Goal: Navigation & Orientation: Find specific page/section

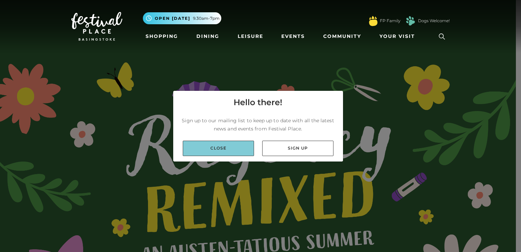
click at [221, 151] on link "Close" at bounding box center [218, 147] width 71 height 15
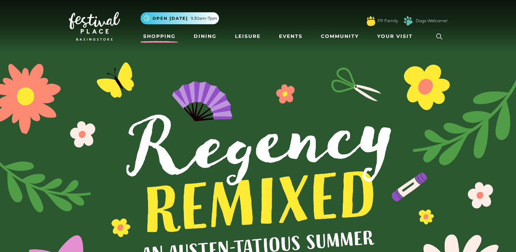
click at [161, 33] on link "Shopping" at bounding box center [159, 36] width 38 height 13
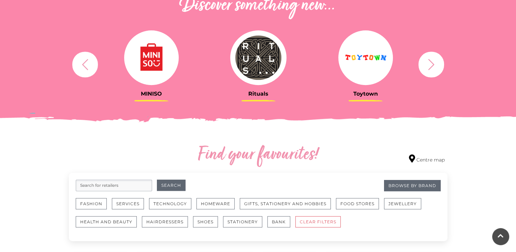
scroll to position [273, 0]
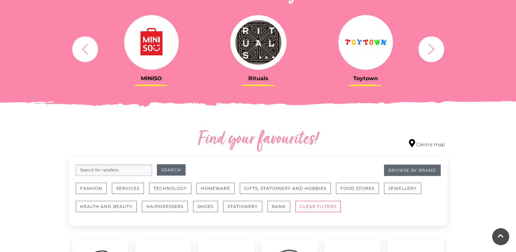
click at [434, 51] on icon "button" at bounding box center [431, 49] width 13 height 13
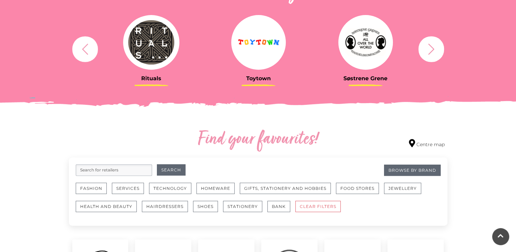
click at [434, 51] on icon "button" at bounding box center [431, 49] width 13 height 13
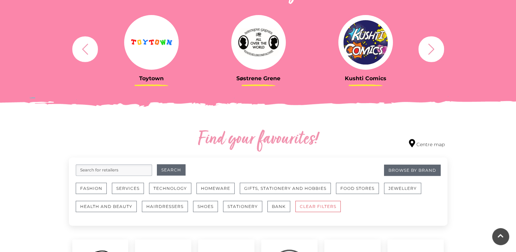
click at [434, 51] on icon "button" at bounding box center [431, 49] width 13 height 13
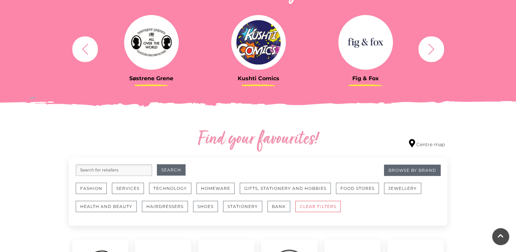
click at [434, 51] on icon "button" at bounding box center [431, 49] width 13 height 13
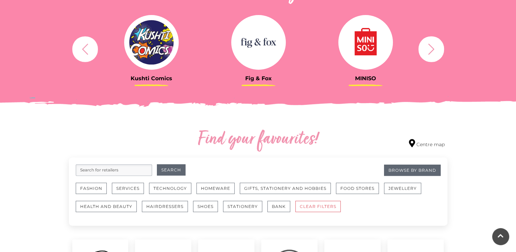
click at [434, 51] on icon "button" at bounding box center [431, 49] width 13 height 13
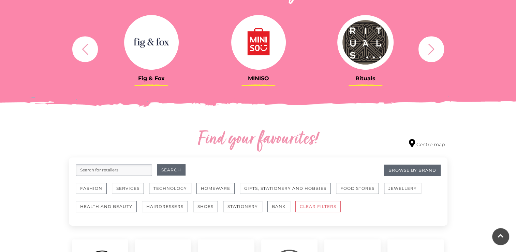
click at [434, 51] on icon "button" at bounding box center [431, 49] width 13 height 13
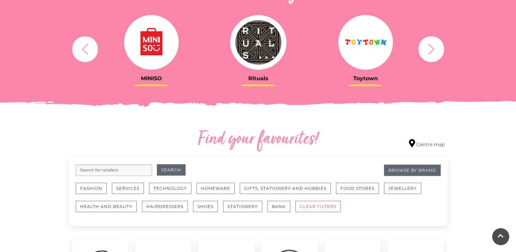
click at [430, 49] on icon "button" at bounding box center [431, 49] width 13 height 13
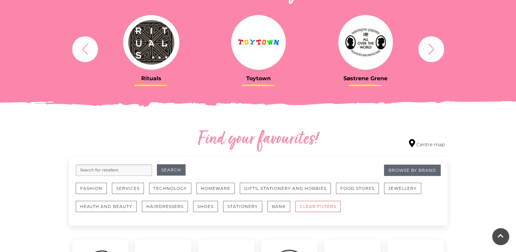
click at [430, 50] on icon "button" at bounding box center [431, 49] width 13 height 13
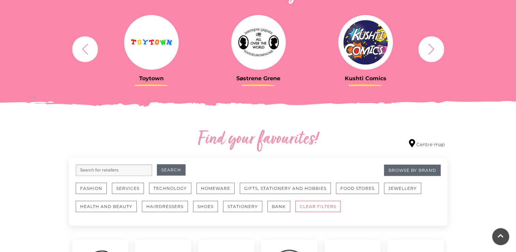
click at [431, 49] on icon "button" at bounding box center [431, 49] width 13 height 13
